Goal: Transaction & Acquisition: Purchase product/service

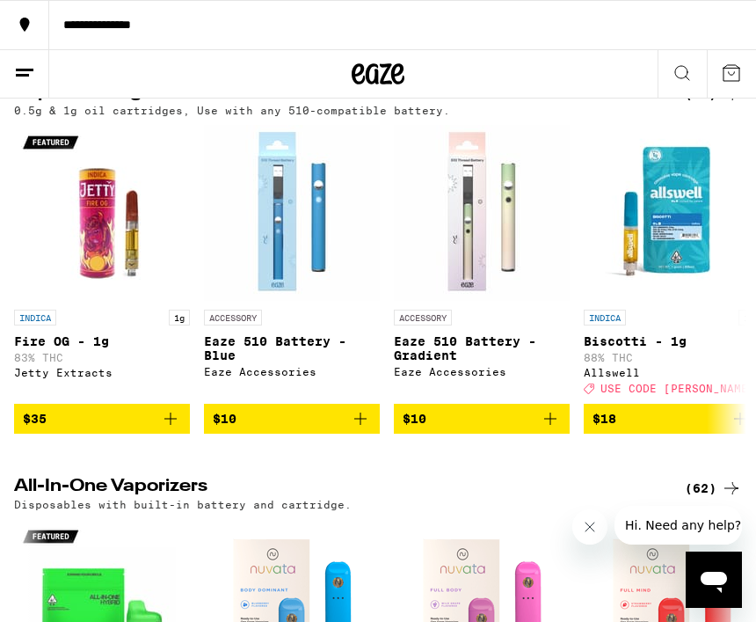
scroll to position [2614, 0]
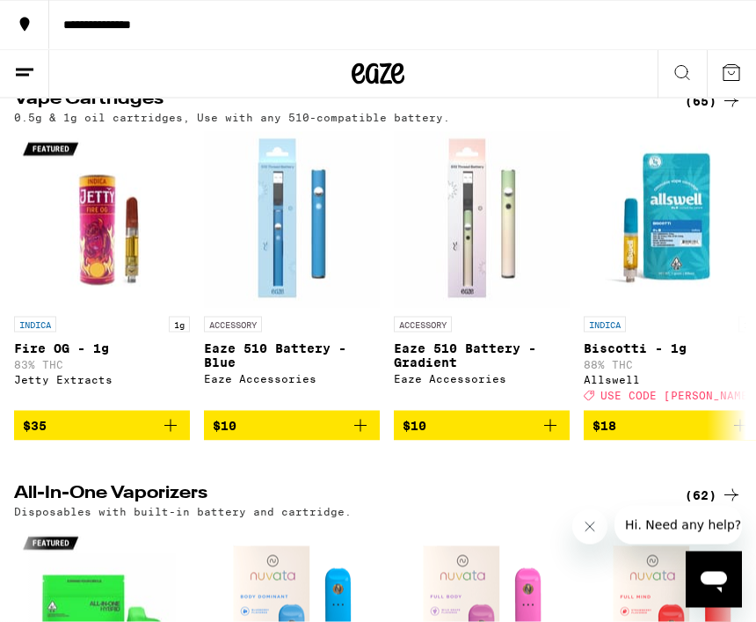
click at [683, 64] on icon at bounding box center [682, 72] width 21 height 21
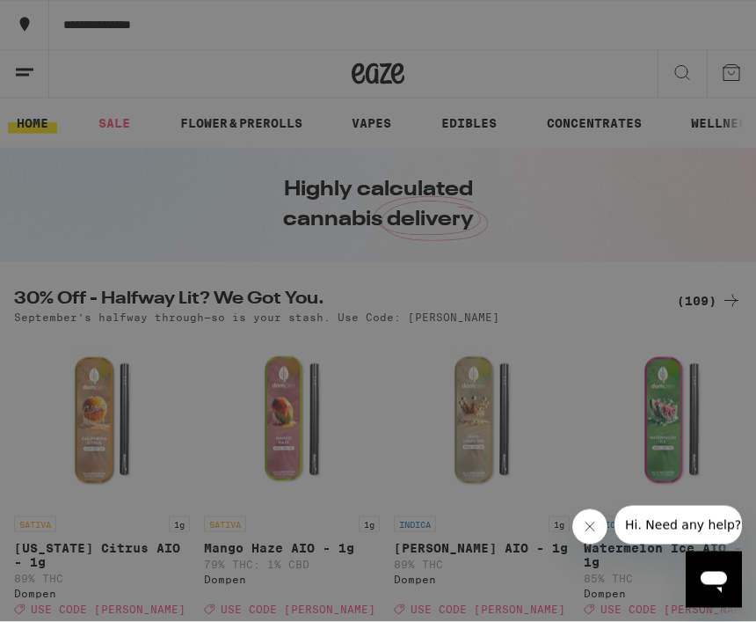
scroll to position [0, 0]
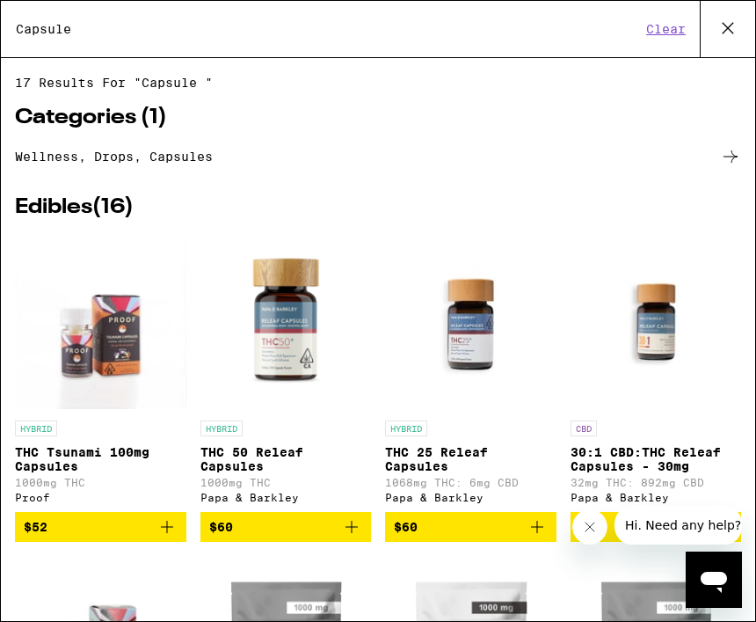
type input "Capsule"
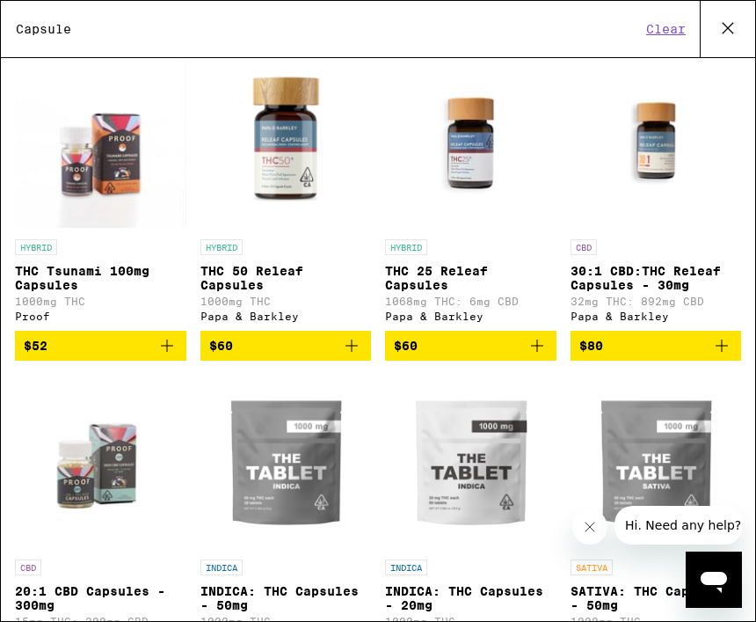
scroll to position [180, 0]
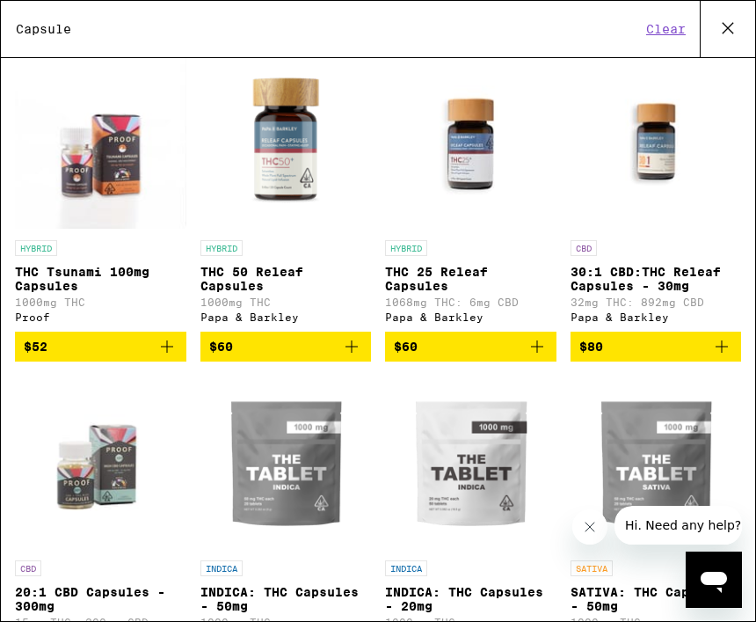
click at [548, 361] on button "$60" at bounding box center [471, 347] width 172 height 30
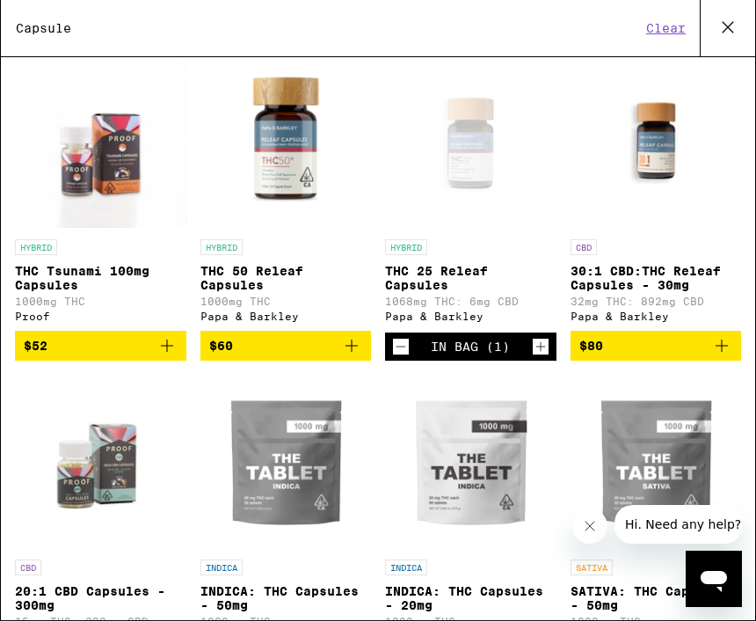
click at [545, 358] on icon "Increment" at bounding box center [541, 347] width 16 height 21
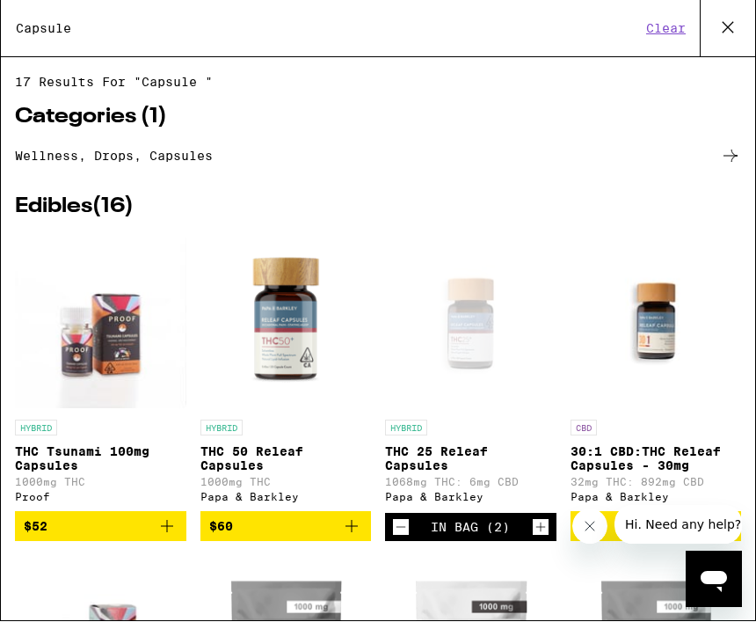
scroll to position [0, 0]
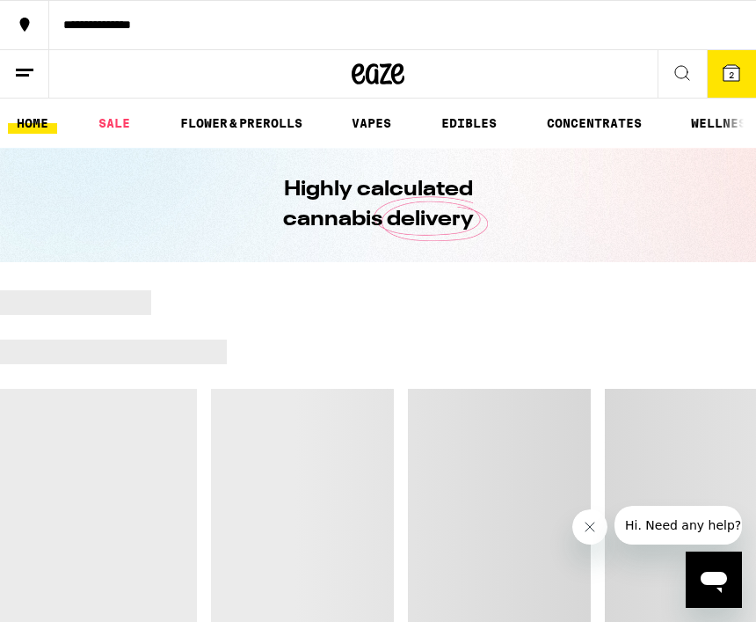
click at [731, 90] on button "2" at bounding box center [731, 73] width 49 height 47
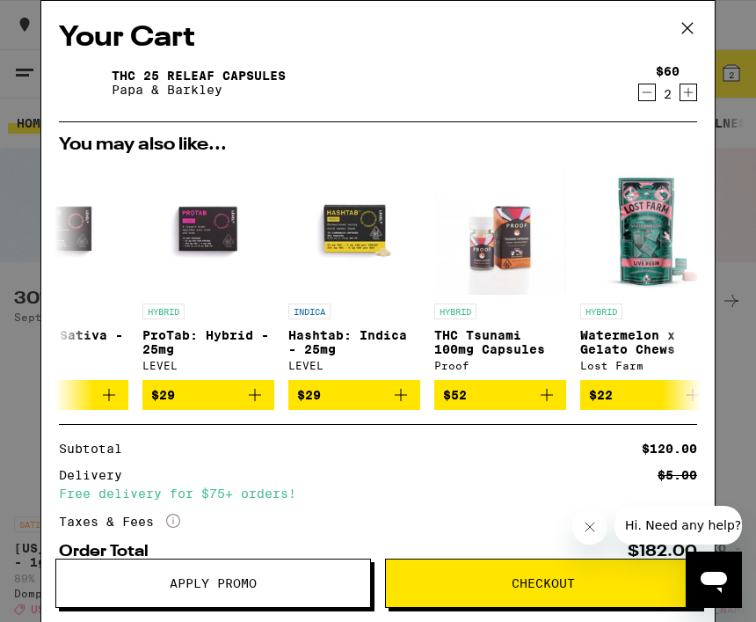
scroll to position [0, 358]
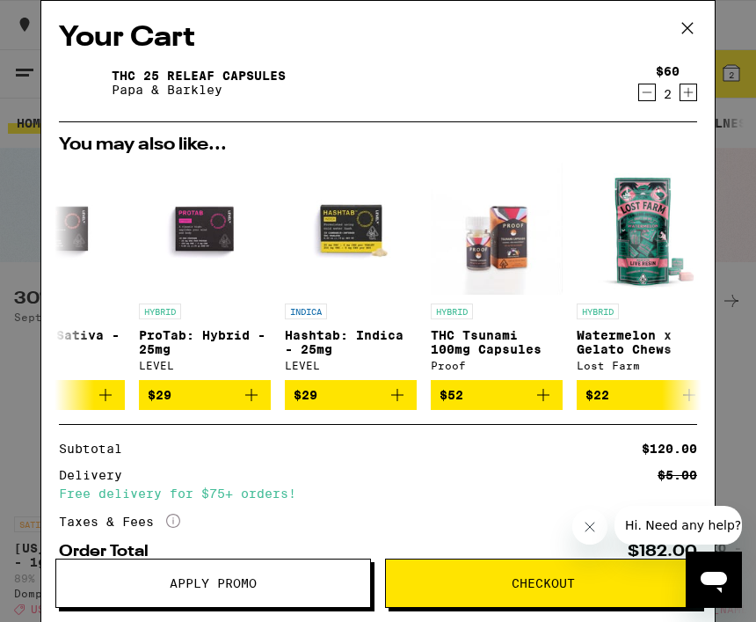
click at [650, 99] on icon "Decrement" at bounding box center [647, 92] width 16 height 21
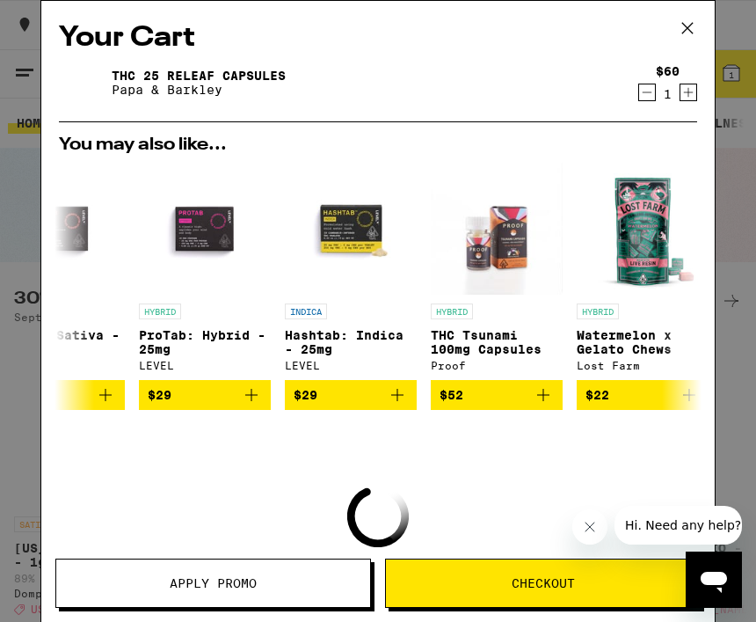
click at [646, 99] on icon "Decrement" at bounding box center [647, 92] width 16 height 21
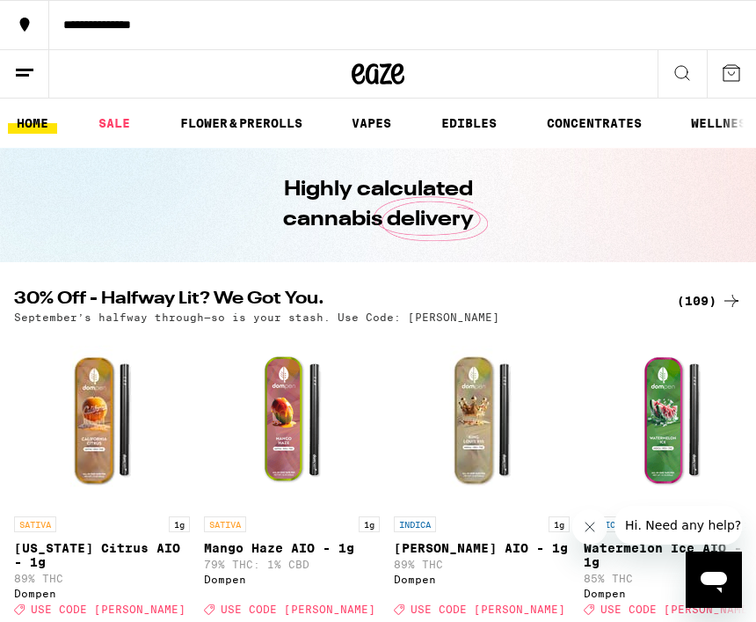
click at [691, 72] on icon at bounding box center [682, 72] width 21 height 21
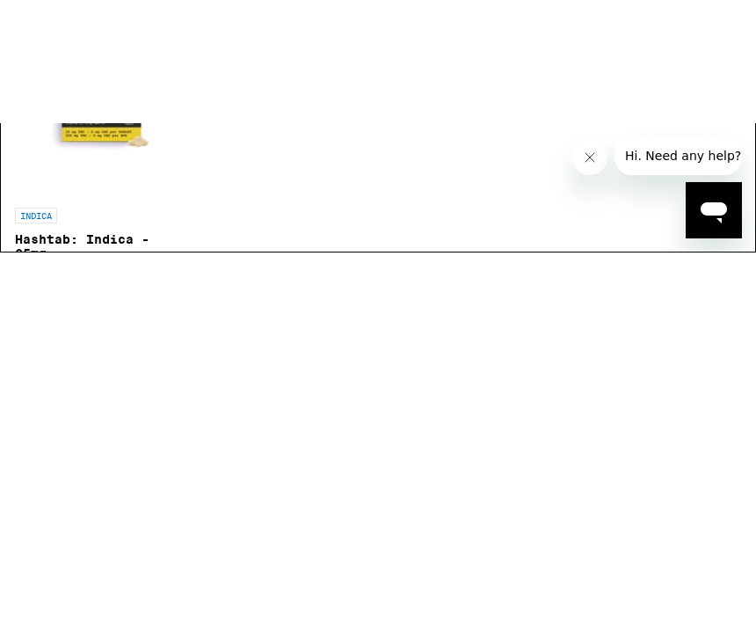
type input "Hashtabs"
click at [176, 427] on icon "Add to bag" at bounding box center [167, 437] width 21 height 21
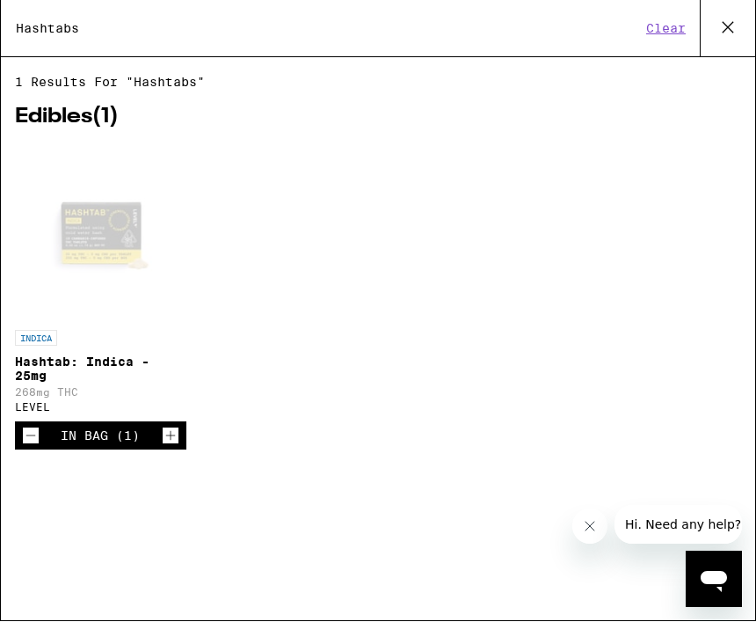
click at [170, 447] on icon "Increment" at bounding box center [171, 436] width 16 height 21
click at [179, 445] on button "Increment" at bounding box center [171, 436] width 18 height 18
click at [125, 450] on div "In Bag (3)" at bounding box center [100, 436] width 79 height 28
click at [135, 261] on div "Open page for Hashtab: Indica - 25mg from LEVEL" at bounding box center [101, 234] width 172 height 176
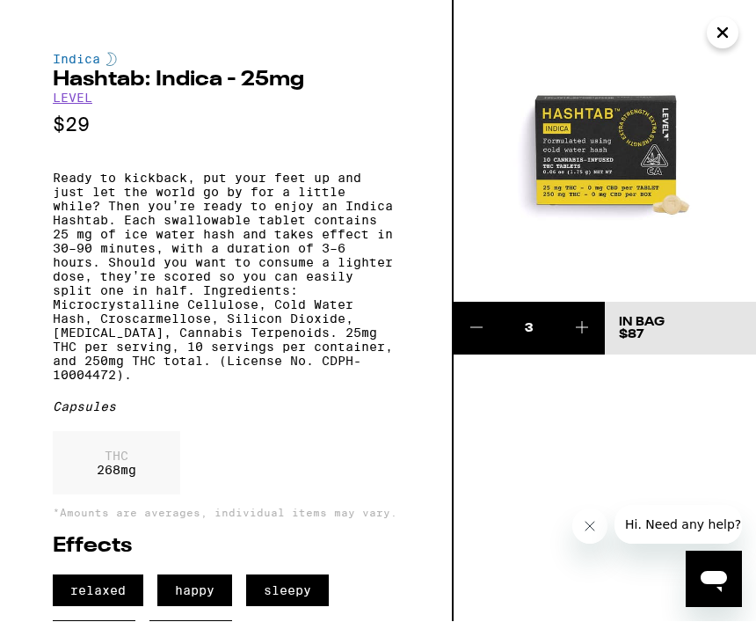
scroll to position [1, 0]
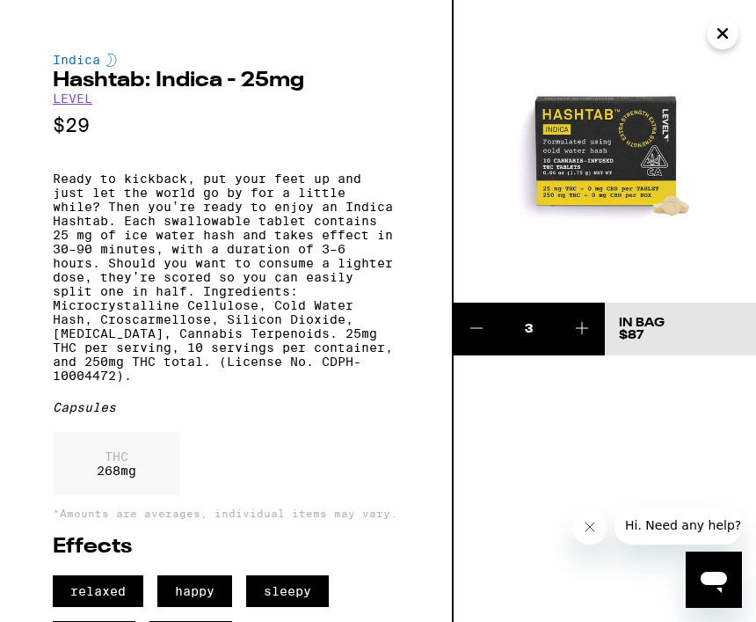
click at [743, 393] on div "3 In Bag $87" at bounding box center [605, 311] width 303 height 622
click at [717, 587] on icon "Open messaging window" at bounding box center [714, 580] width 32 height 32
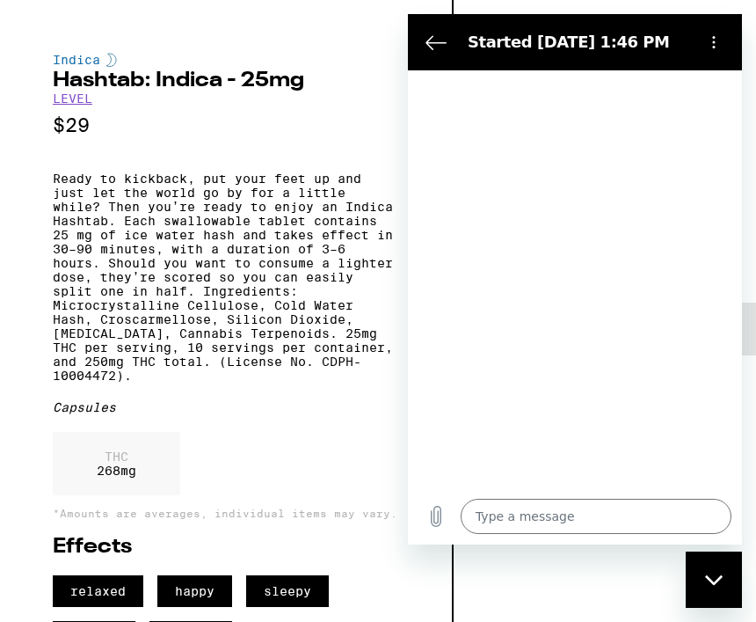
type textarea "x"
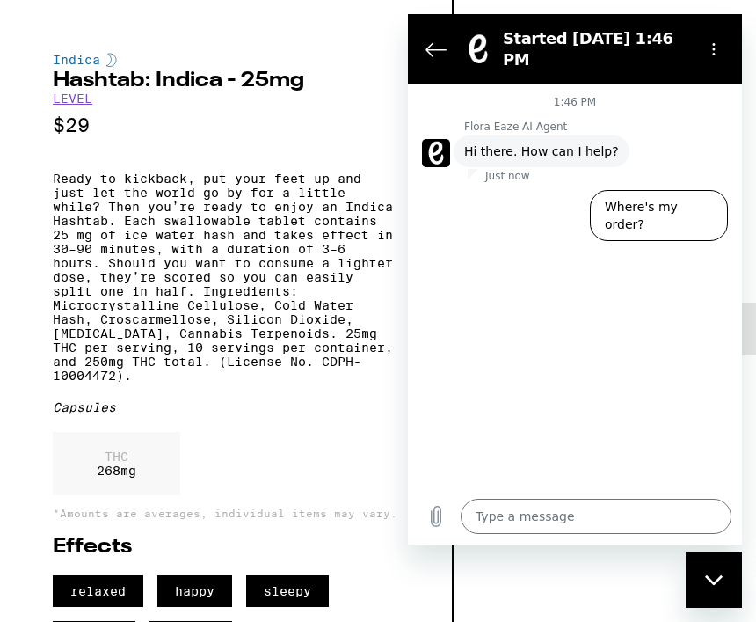
click at [543, 534] on textarea at bounding box center [596, 516] width 271 height 35
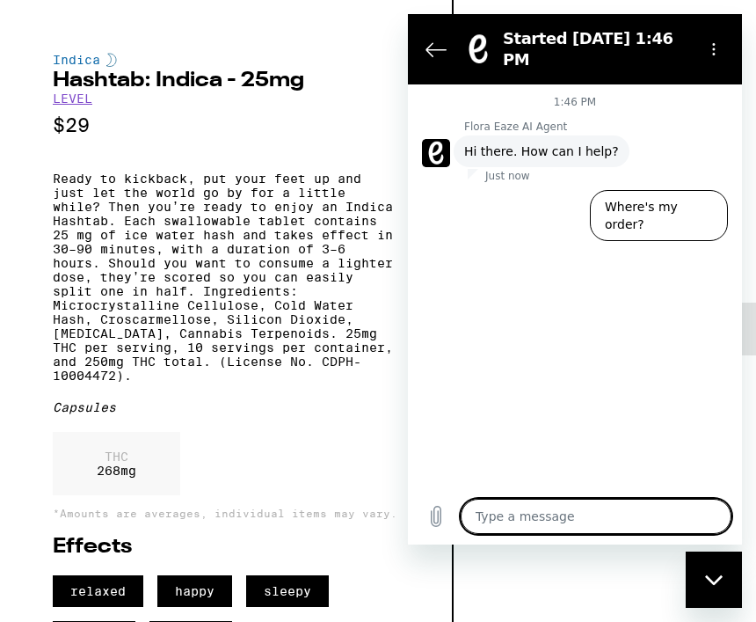
scroll to position [21, 0]
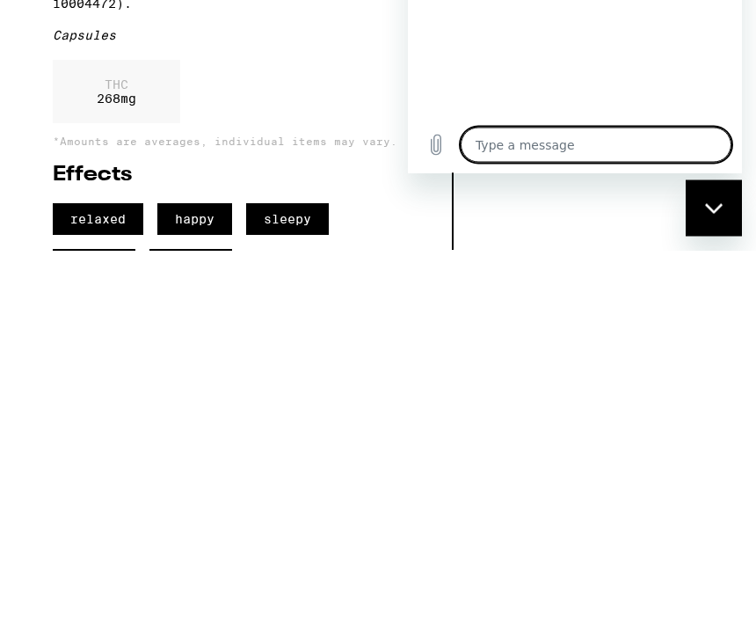
type textarea "."
type textarea "x"
type textarea ".."
type textarea "x"
type textarea ".."
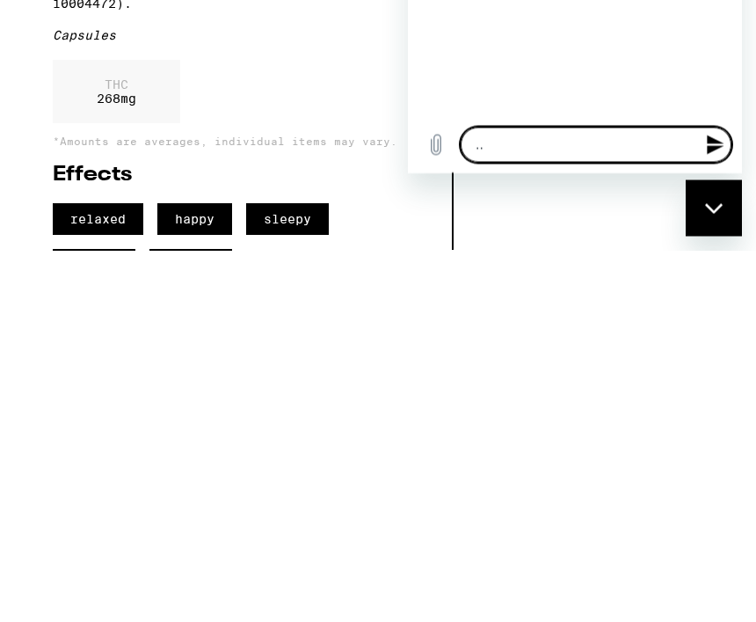
click at [721, 213] on icon "Close messaging window" at bounding box center [714, 207] width 18 height 11
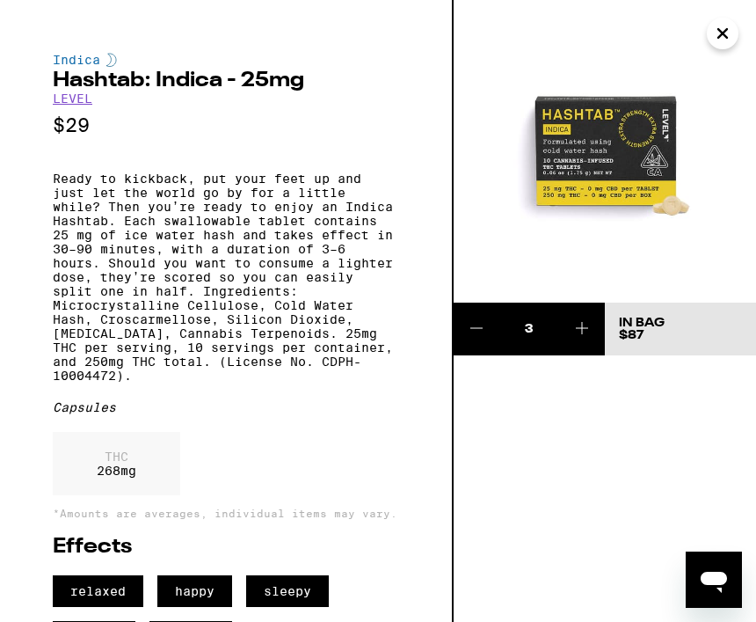
scroll to position [0, 0]
click at [631, 151] on img at bounding box center [605, 151] width 303 height 303
click at [624, 164] on img at bounding box center [605, 151] width 303 height 303
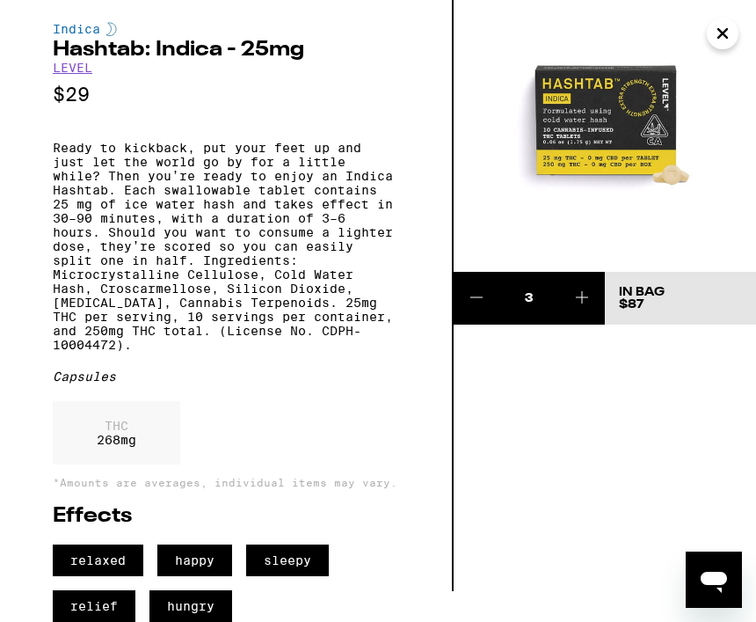
scroll to position [95, 0]
click at [719, 585] on icon "Open messaging window" at bounding box center [714, 582] width 26 height 21
type textarea "x"
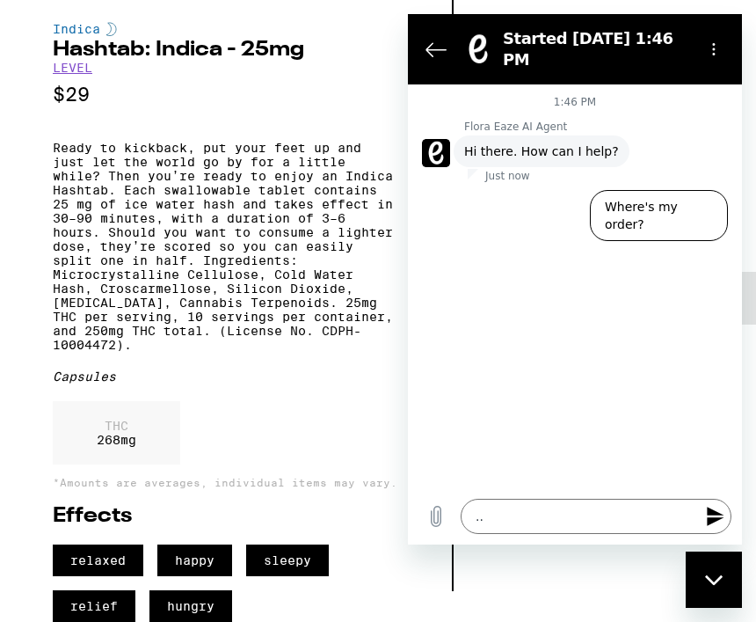
click at [544, 534] on textarea ".." at bounding box center [596, 516] width 271 height 35
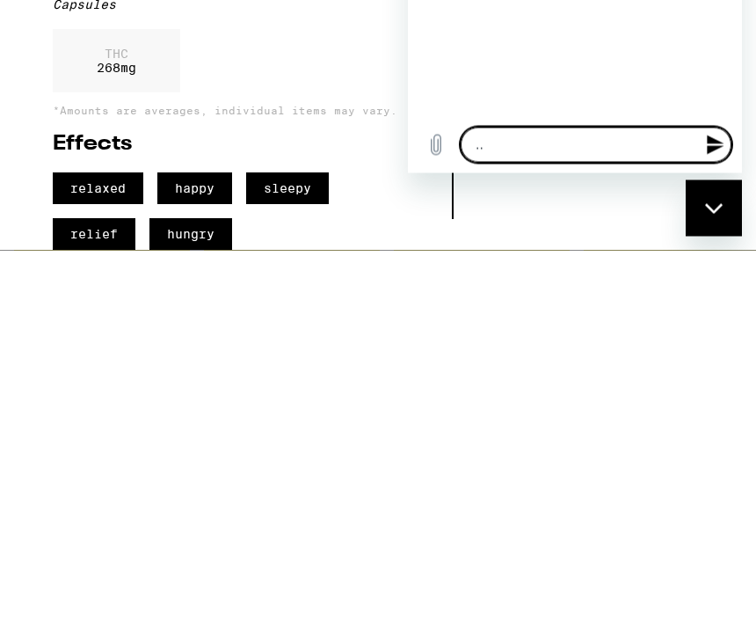
type textarea "..m"
type textarea "x"
type textarea "..my"
type textarea "x"
type textarea "..my"
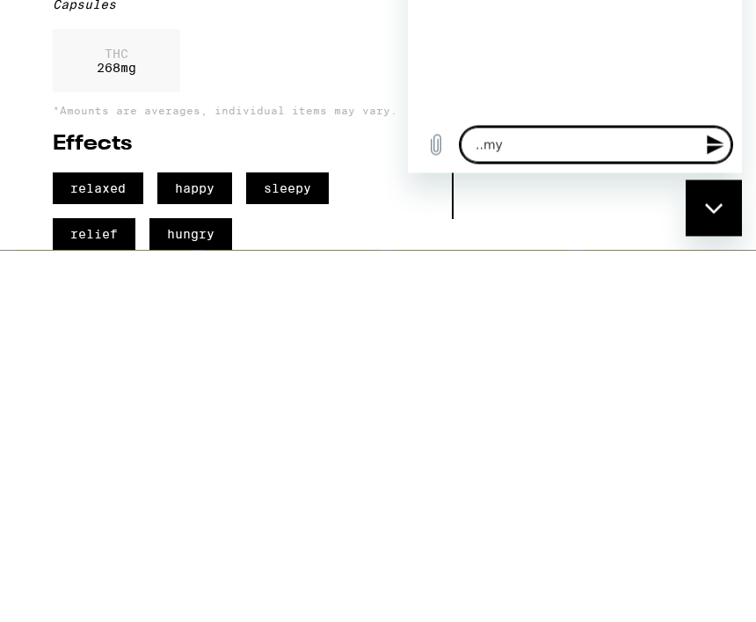
type textarea "x"
type textarea "..my c"
type textarea "x"
type textarea "..my co"
type textarea "x"
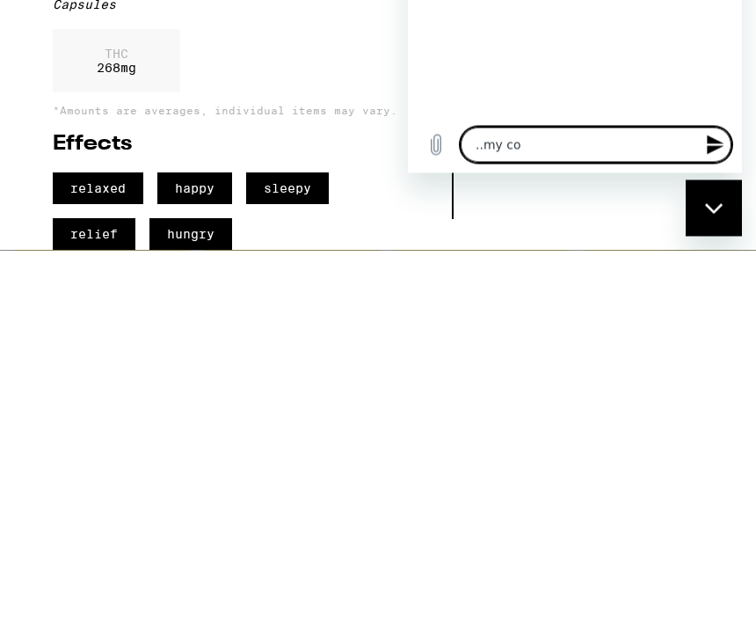
type textarea "..my com"
type textarea "x"
type textarea "..my comp"
type textarea "x"
type textarea "..my computer"
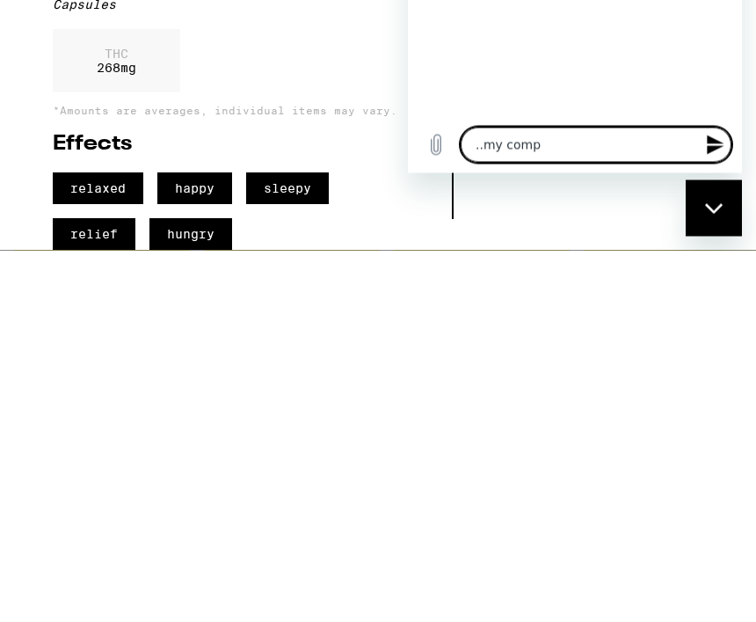
type textarea "x"
type textarea "..my computer"
type textarea "x"
type textarea "..my computer w"
type textarea "x"
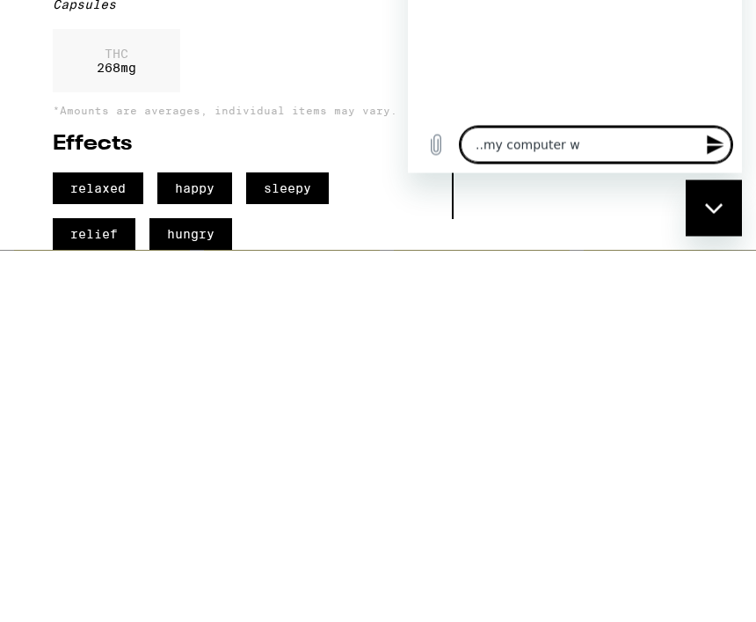
type textarea "..my computer wo"
type textarea "x"
type textarea "..my computer won"
type textarea "x"
type textarea "..my computer wont"
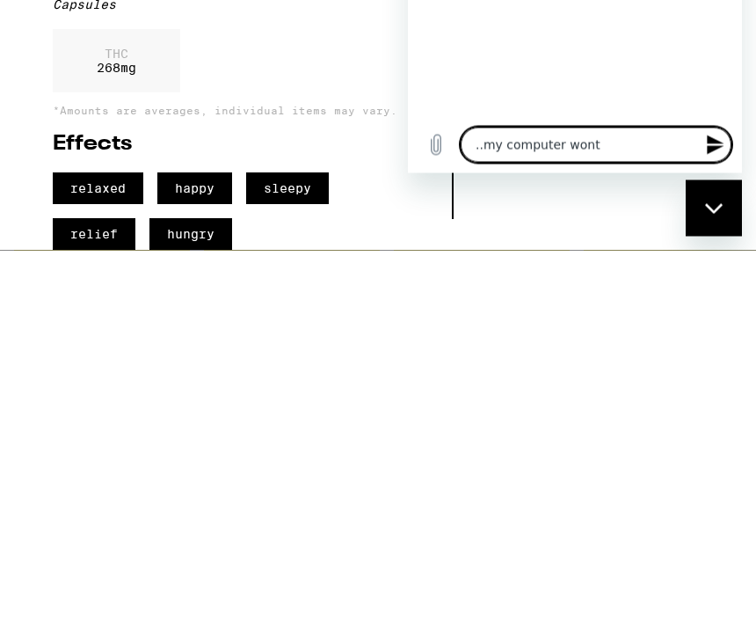
type textarea "x"
type textarea "..my computer won’t"
type textarea "x"
type textarea "..my computer won’t"
type textarea "x"
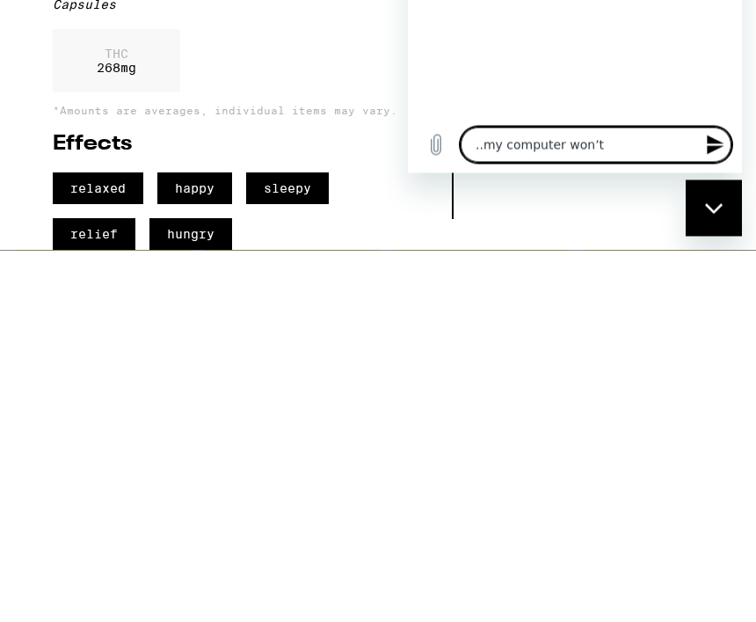
type textarea "..my computer won’t g"
type textarea "x"
type textarea "..my computer won’t go"
type textarea "x"
type textarea "..my computer won’t go"
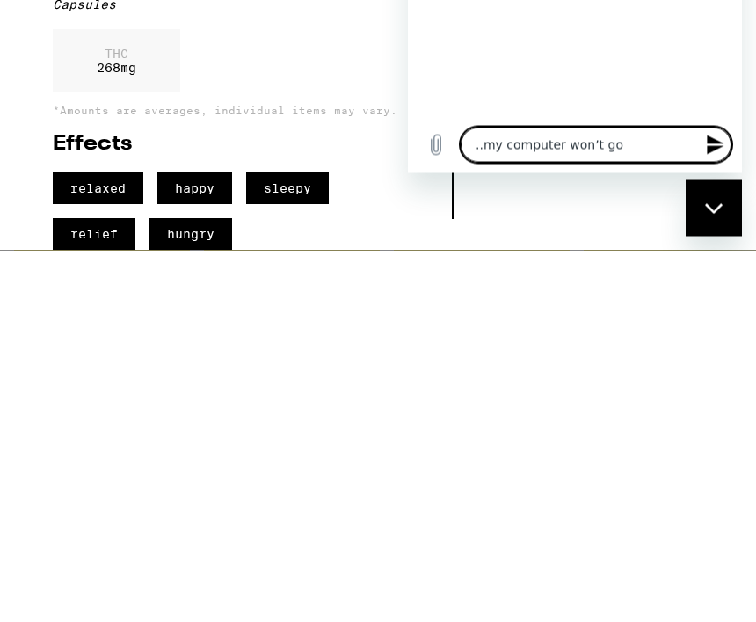
type textarea "x"
type textarea "..my computer won’t go t"
type textarea "x"
type textarea "..my computer won’t go to"
type textarea "x"
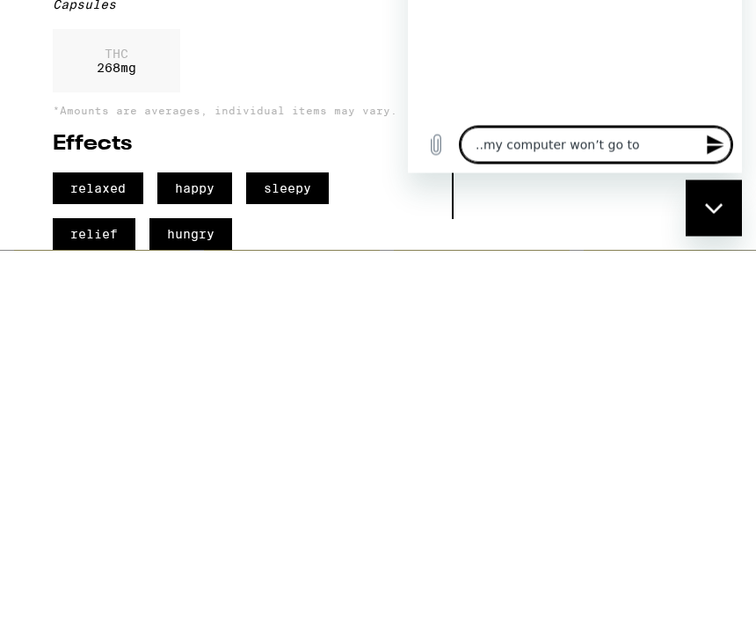
type textarea "..my computer won’t go to"
type textarea "x"
type textarea "..my computer won’t go to c"
type textarea "x"
type textarea "..my computer won’t go to ch"
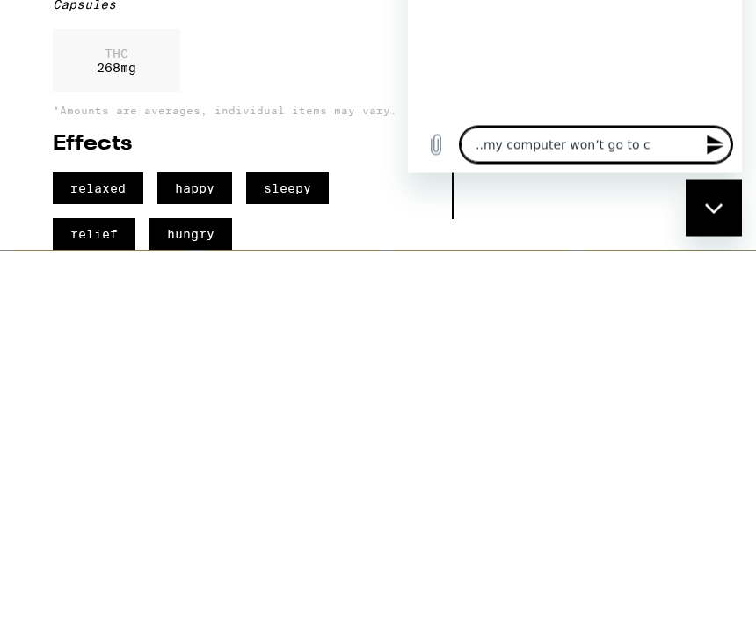
type textarea "x"
type textarea "..my computer won’t go to che"
type textarea "x"
type textarea "..my computer won’t go to chec"
type textarea "x"
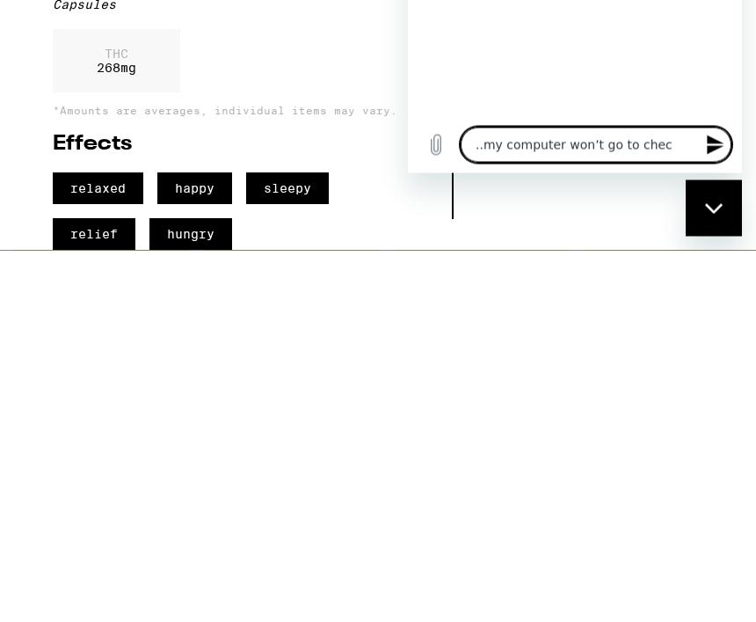
type textarea "..my computer won’t go to check"
type textarea "x"
type textarea "..my computer won’t go to checko"
type textarea "x"
type textarea "..my computer won’t go to checkou"
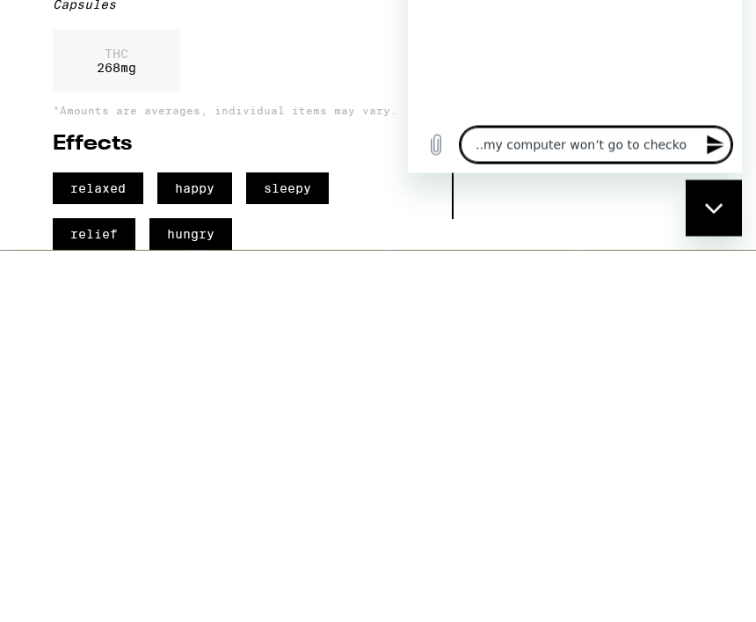
type textarea "x"
type textarea "..my computer won’t go to checkout"
type textarea "x"
type textarea "..my computer won’t go to checkout"
type textarea "x"
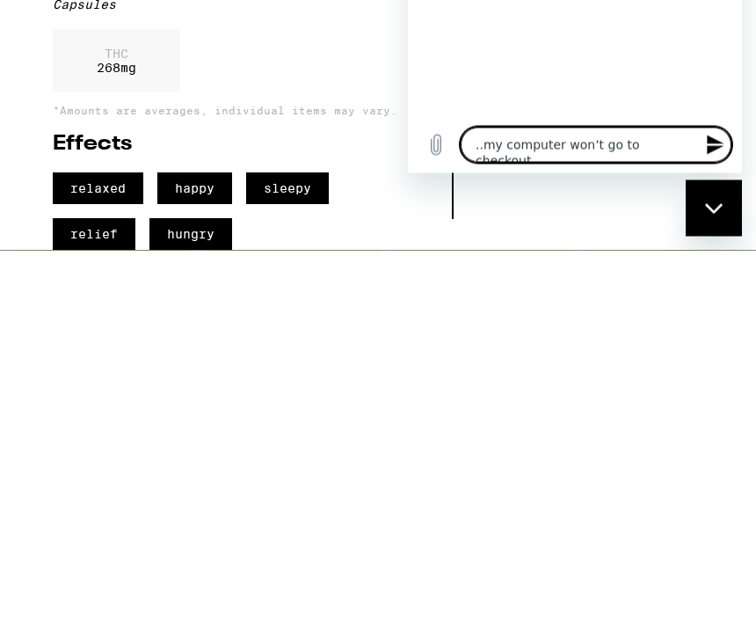
type textarea "..my computer won’t go to checkout z"
type textarea "x"
type textarea "..my computer won’t go to checkout z?"
type textarea "x"
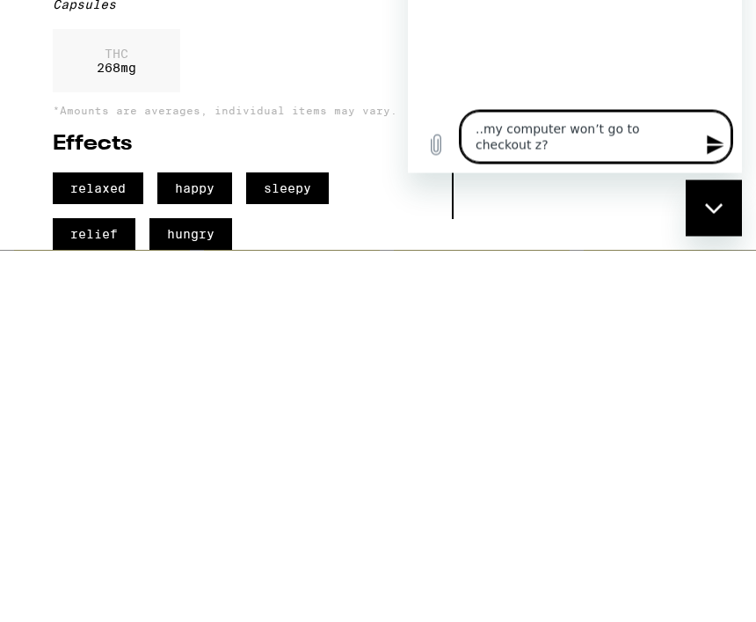
type textarea "..my computer won’t go to checkout z?"
click at [727, 209] on div "Close messaging window" at bounding box center [714, 207] width 53 height 53
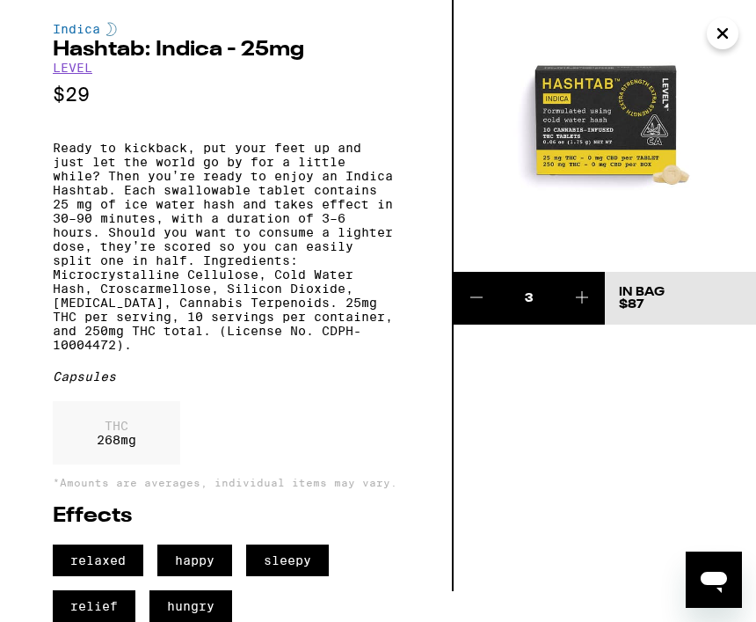
scroll to position [95, 0]
click at [727, 588] on icon "Open messaging window" at bounding box center [714, 580] width 32 height 32
type textarea "x"
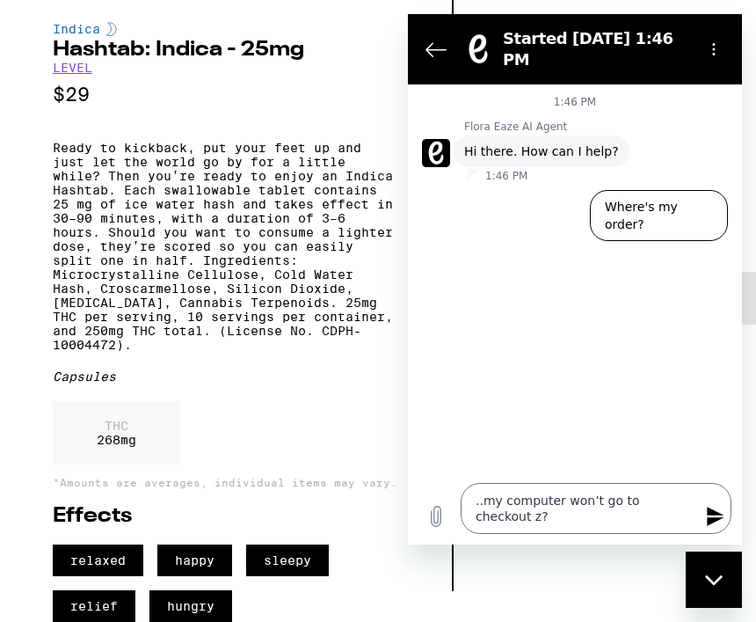
click at [723, 527] on icon "Send message" at bounding box center [715, 516] width 21 height 21
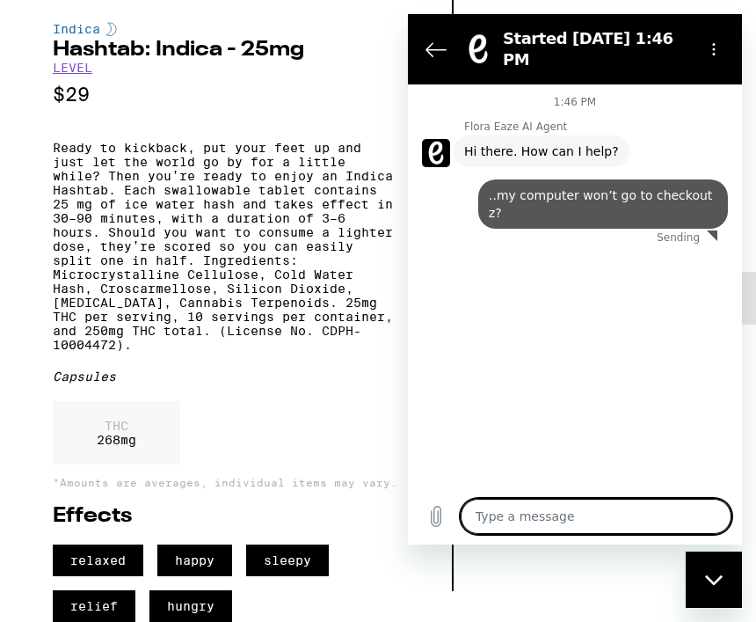
scroll to position [798, 0]
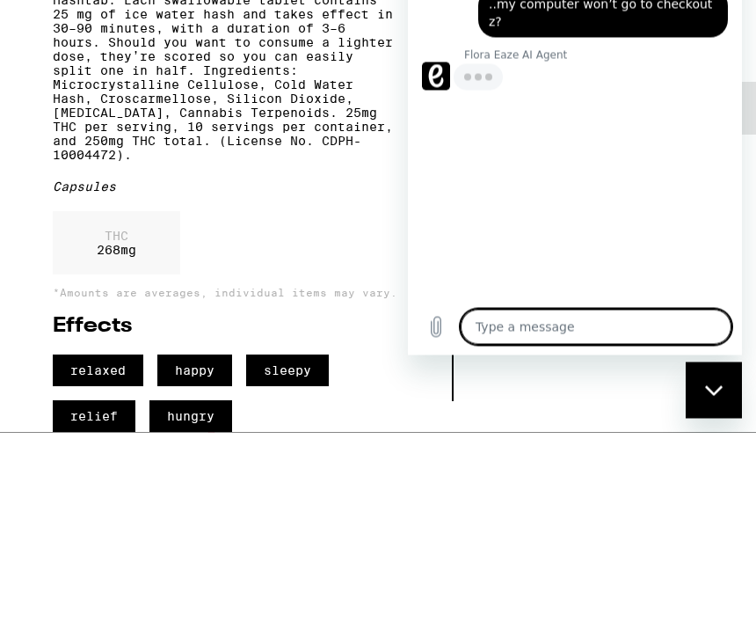
type textarea "x"
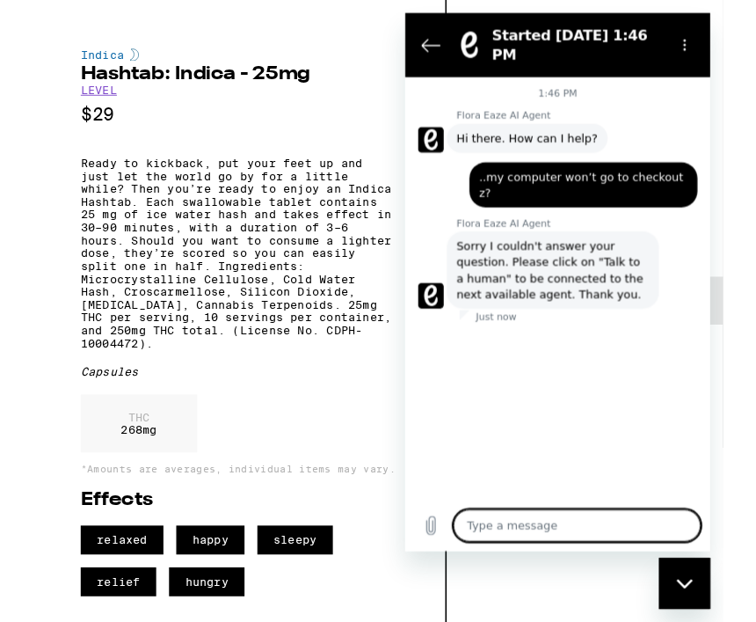
scroll to position [786, 0]
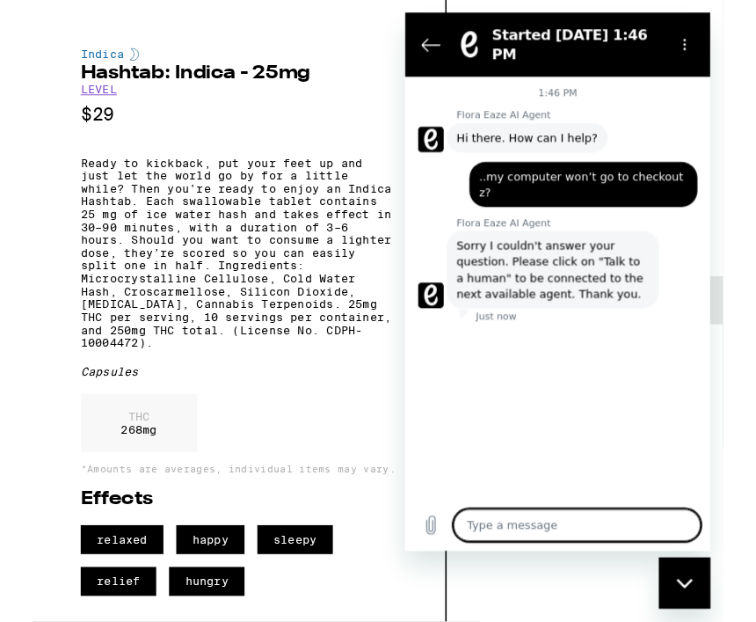
click at [420, 38] on button "Back to the conversation list" at bounding box center [433, 47] width 35 height 35
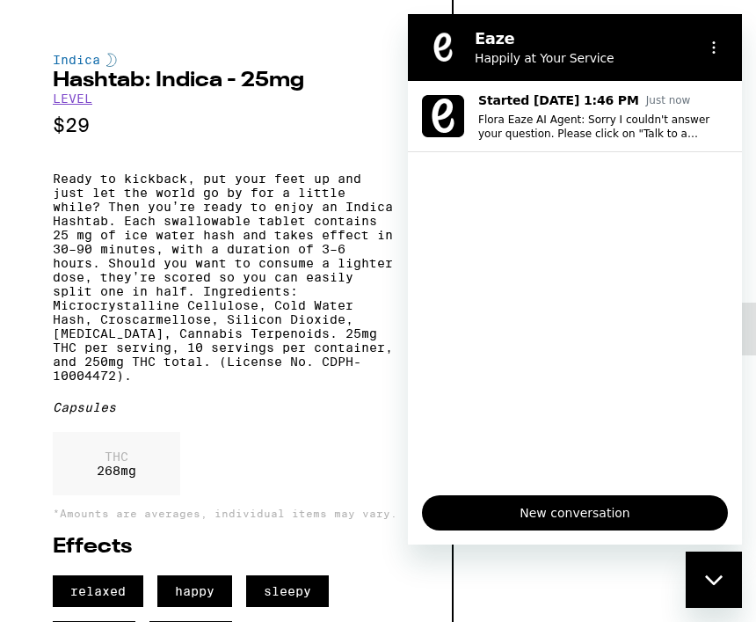
scroll to position [0, 0]
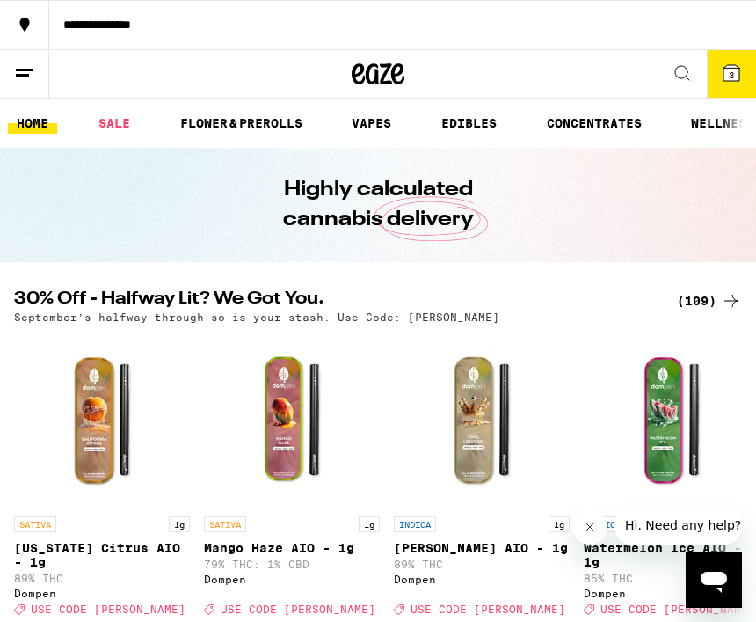
click at [737, 77] on icon at bounding box center [732, 73] width 16 height 16
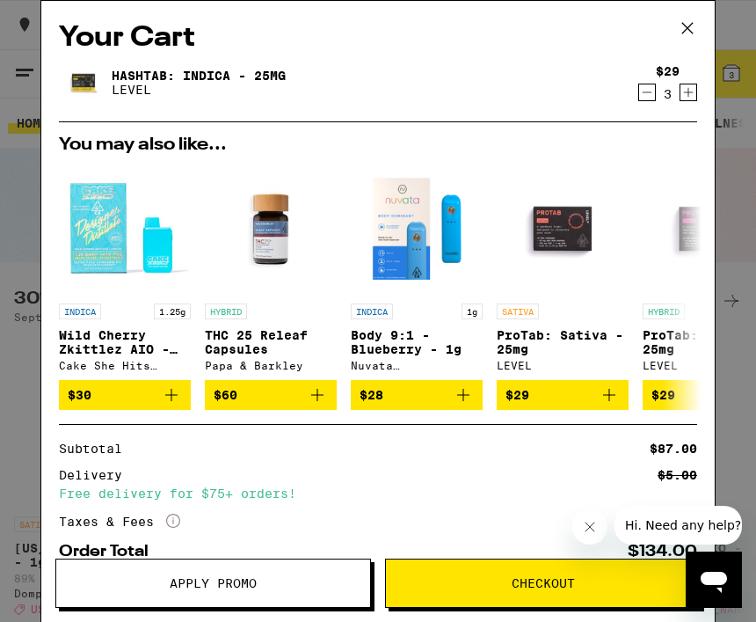
click at [593, 589] on button "Checkout" at bounding box center [543, 583] width 316 height 49
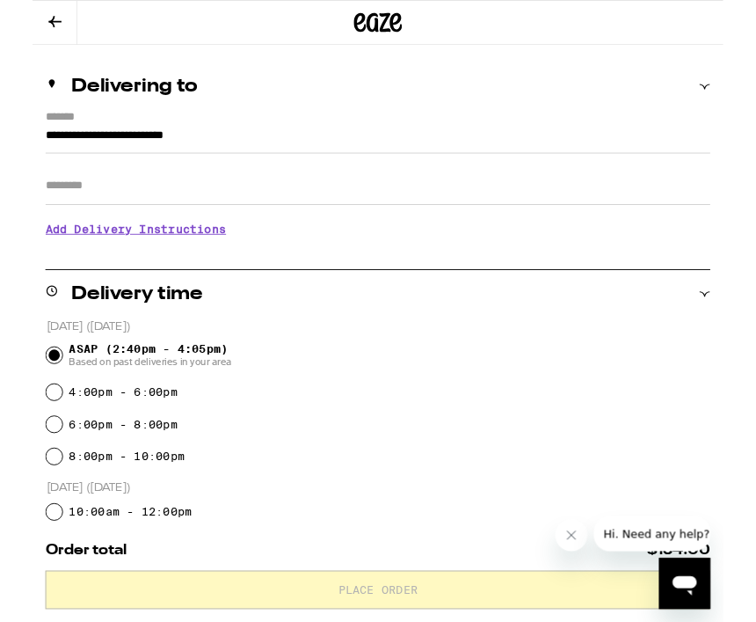
scroll to position [178, 0]
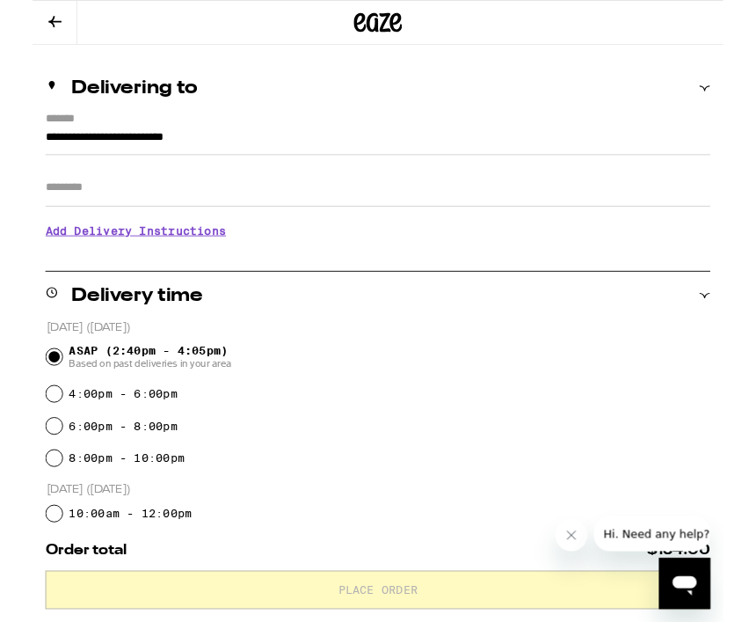
click at [172, 266] on h3 "Add Delivery Instructions" at bounding box center [378, 252] width 728 height 40
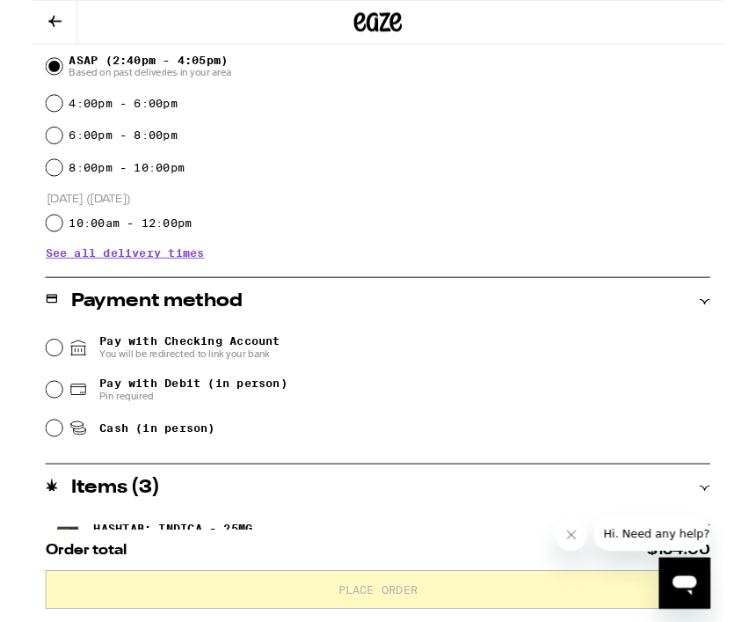
scroll to position [634, 0]
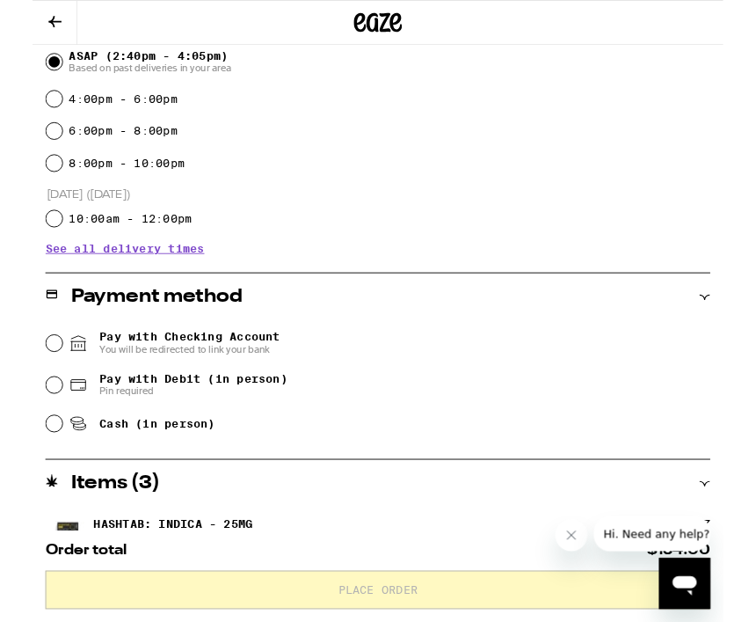
click at [29, 429] on input "Pay with Debit (in person) Pin required" at bounding box center [24, 422] width 18 height 18
radio input "true"
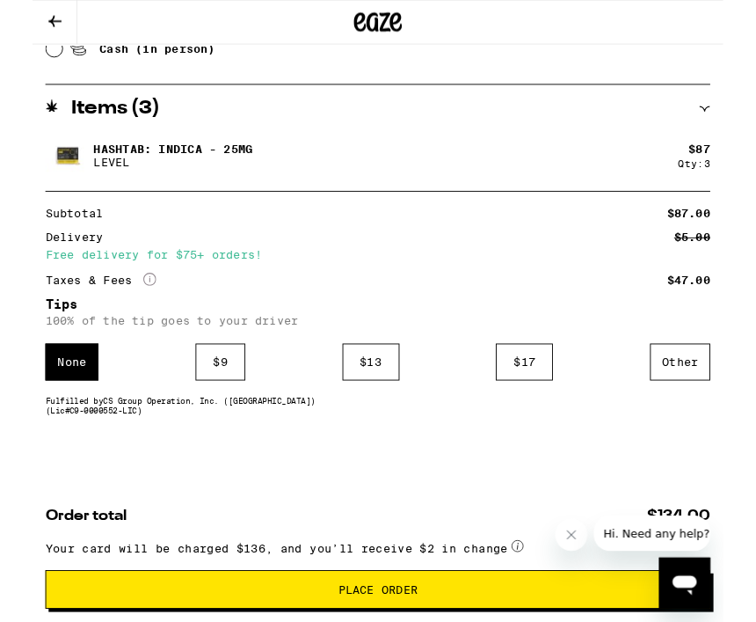
scroll to position [1056, 0]
click at [209, 402] on div "$ 9" at bounding box center [206, 396] width 55 height 40
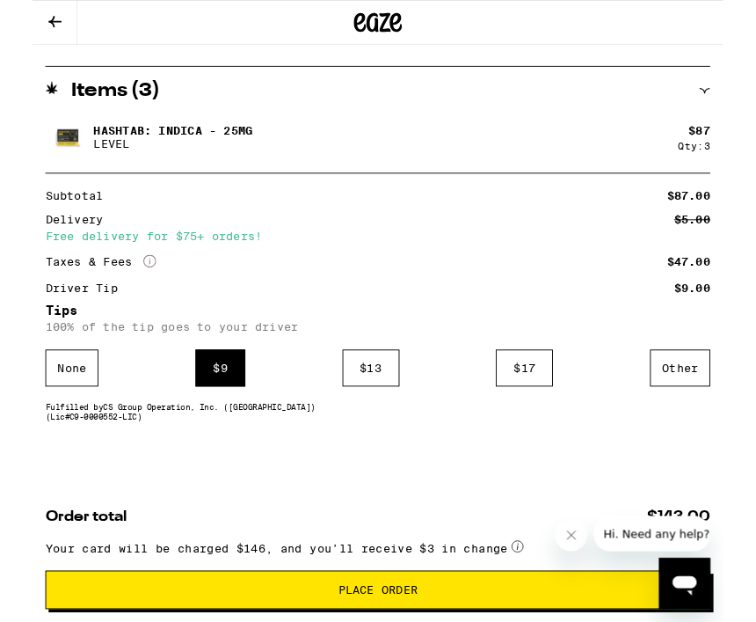
scroll to position [1083, 0]
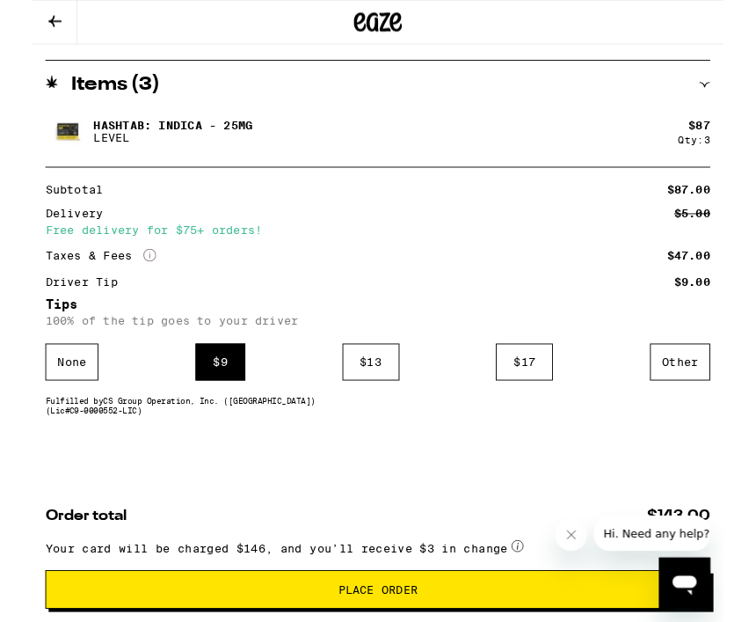
click at [645, 537] on span "Hi. Need any help?" at bounding box center [662, 534] width 116 height 14
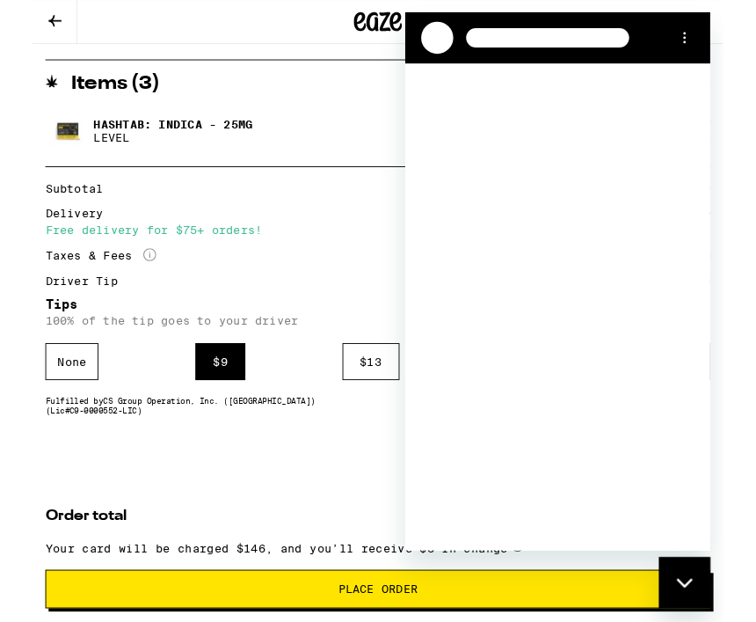
scroll to position [0, 0]
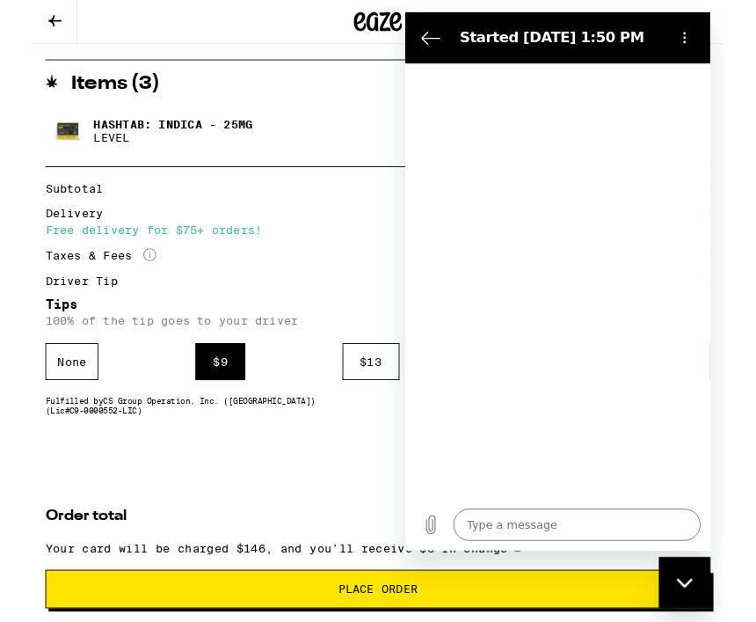
type textarea "x"
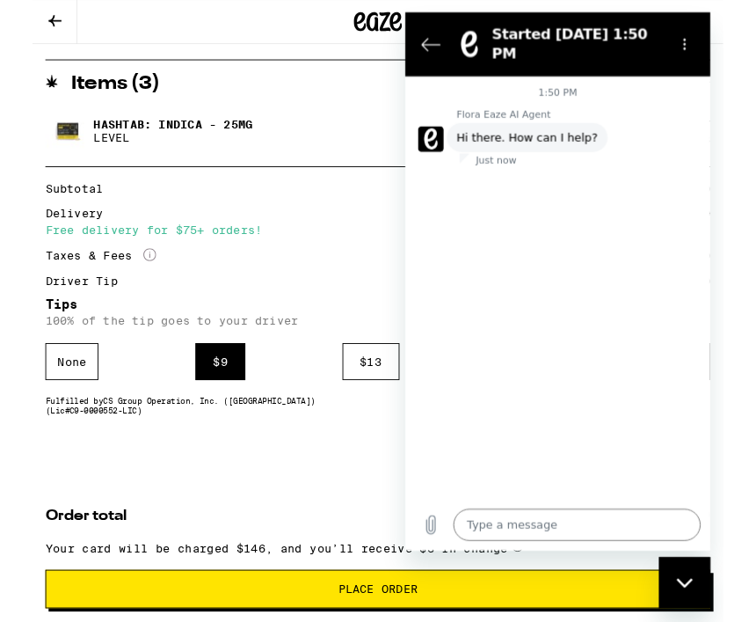
click at [536, 577] on textarea at bounding box center [593, 572] width 271 height 35
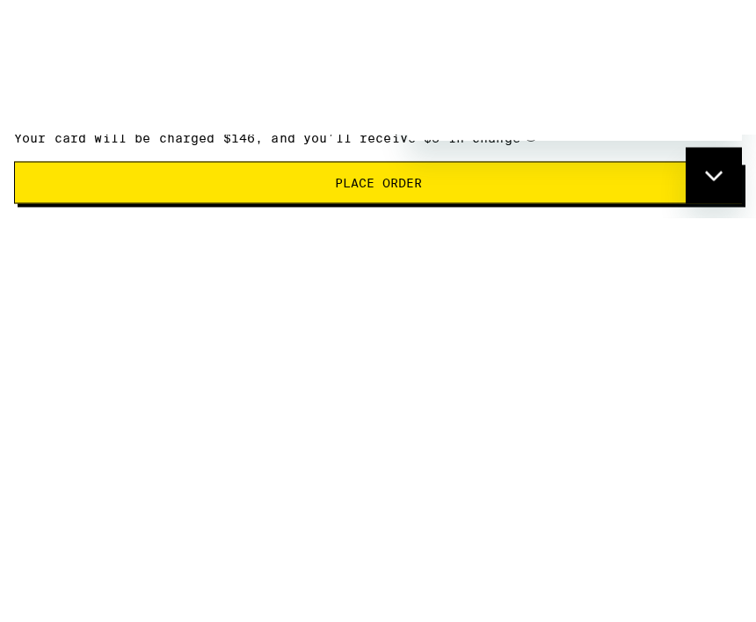
type textarea "N"
type textarea "x"
type textarea "No"
type textarea "x"
type textarea "No"
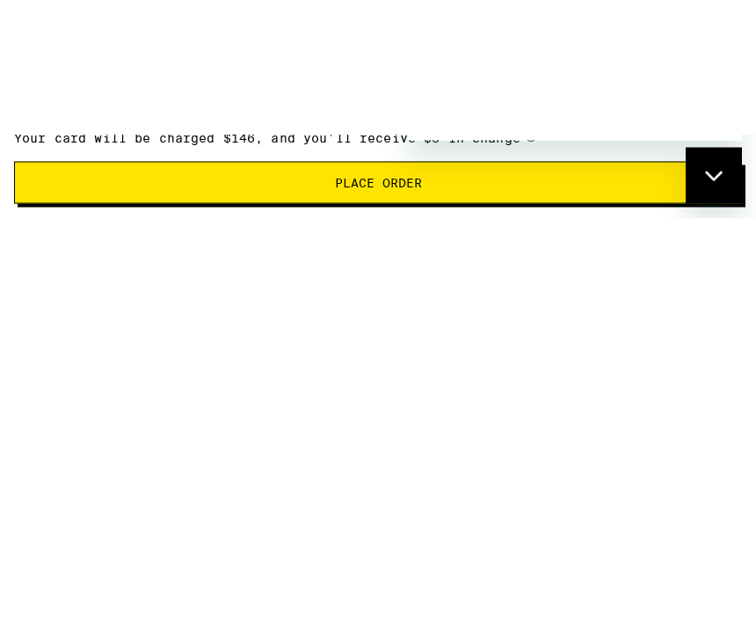
click at [727, 130] on button "Send message" at bounding box center [714, 112] width 35 height 35
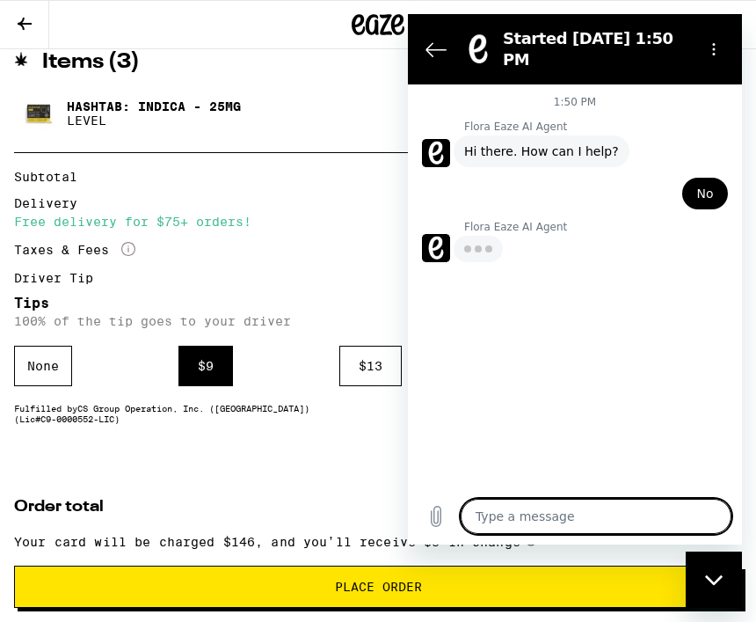
type textarea "x"
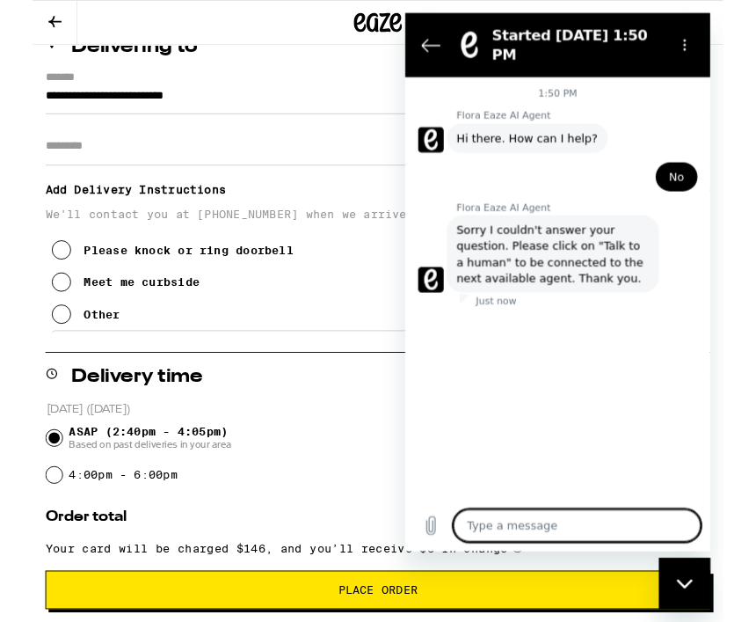
scroll to position [220, 0]
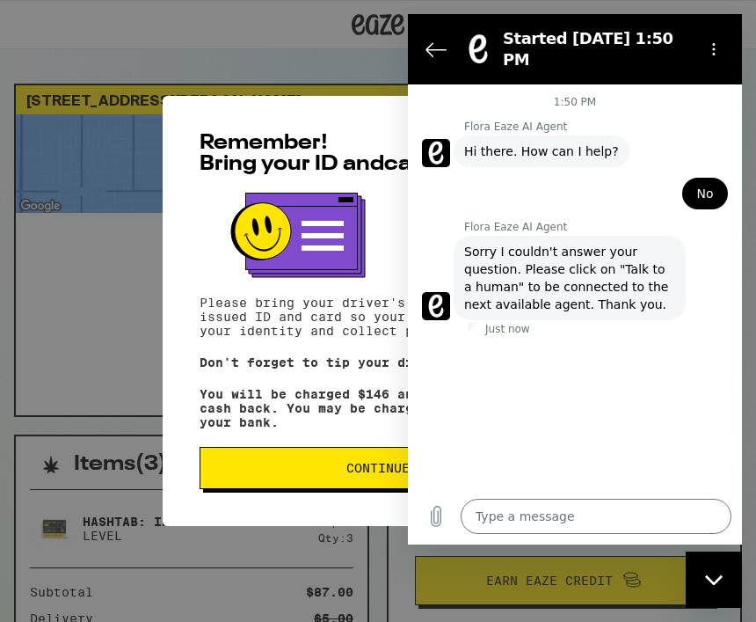
scroll to position [176, 0]
